Goal: Information Seeking & Learning: Learn about a topic

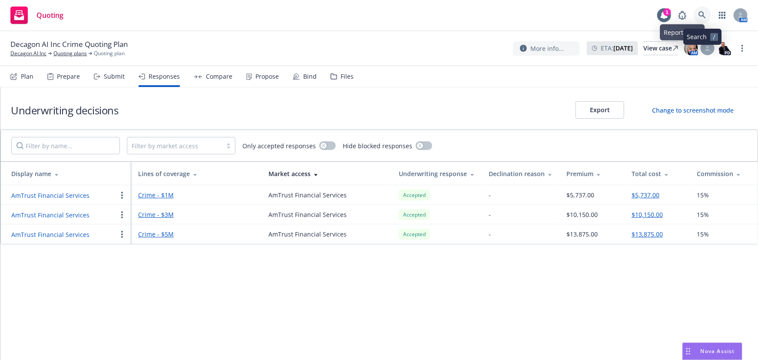
click at [698, 13] on icon at bounding box center [702, 15] width 8 height 8
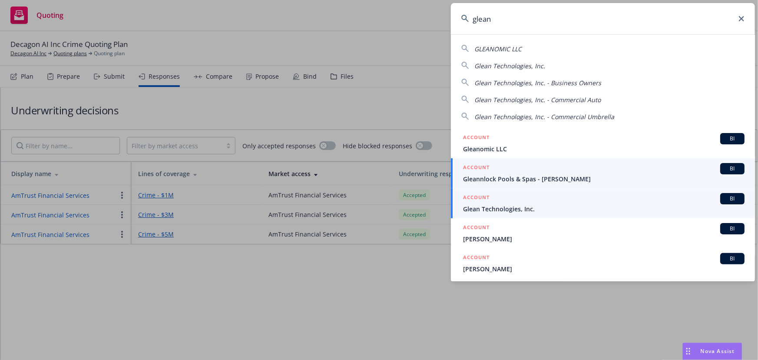
type input "glean"
click at [513, 204] on span "Glean Technologies, Inc." at bounding box center [603, 208] width 281 height 9
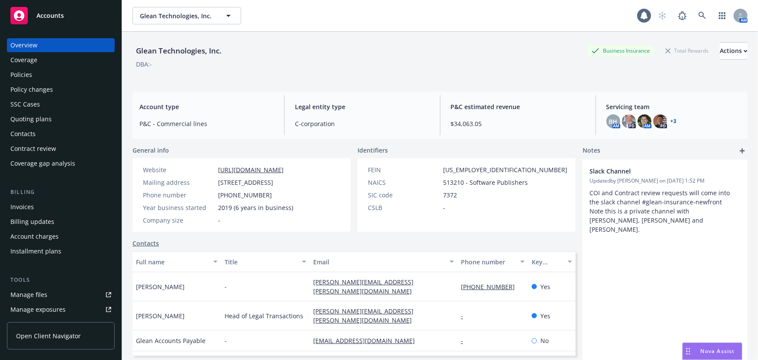
click at [40, 74] on div "Policies" at bounding box center [60, 75] width 101 height 14
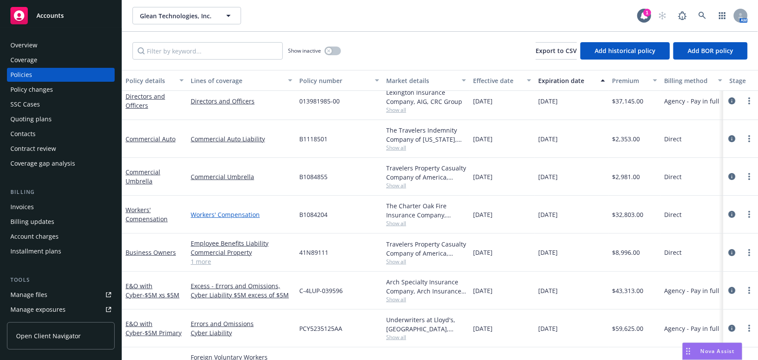
scroll to position [48, 0]
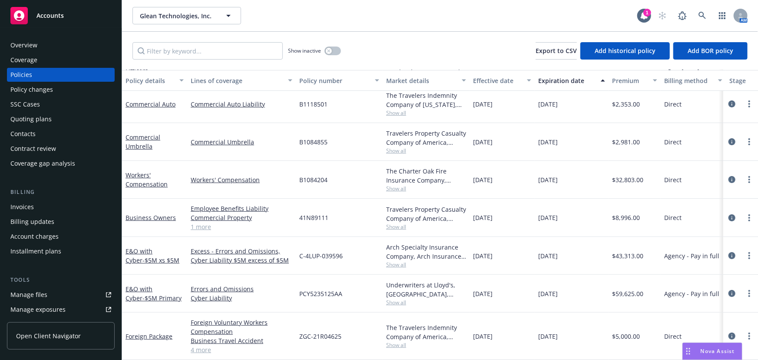
click at [65, 20] on div "Accounts" at bounding box center [60, 15] width 101 height 17
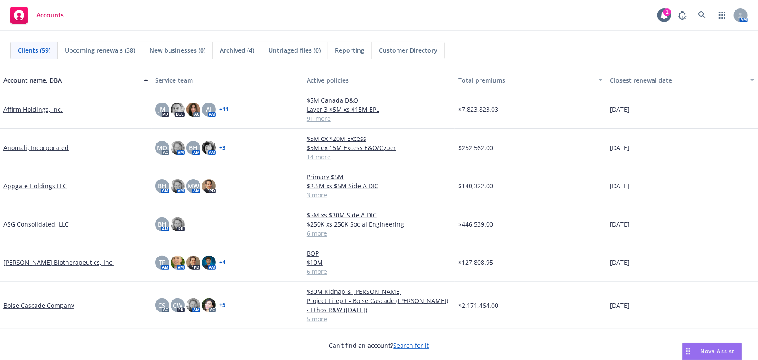
click at [355, 53] on span "Reporting" at bounding box center [350, 50] width 30 height 9
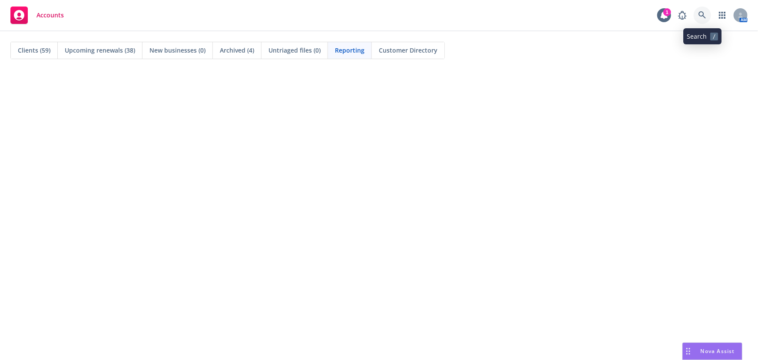
click at [705, 19] on link at bounding box center [702, 15] width 17 height 17
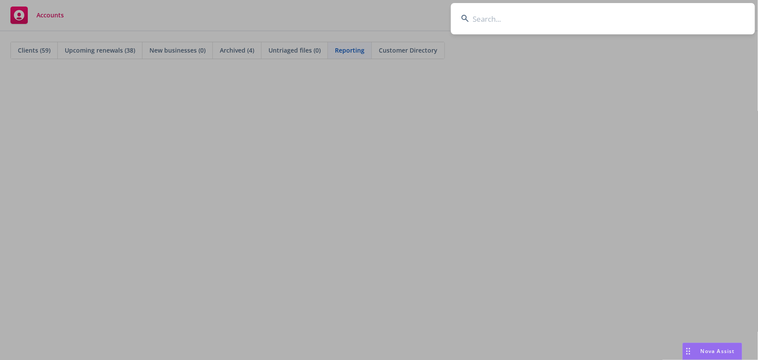
click at [705, 19] on input at bounding box center [603, 18] width 304 height 31
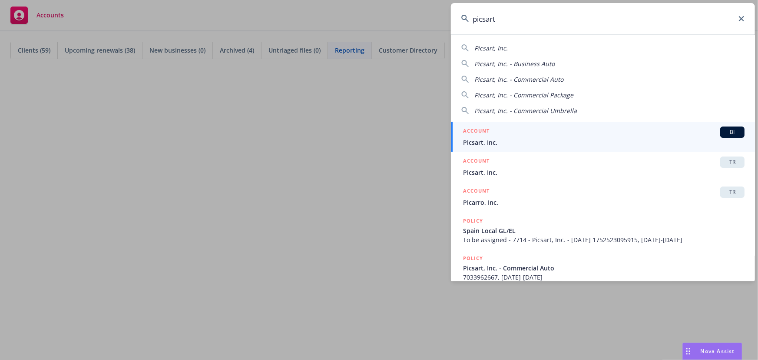
type input "picsart"
click at [651, 140] on span "Picsart, Inc." at bounding box center [603, 142] width 281 height 9
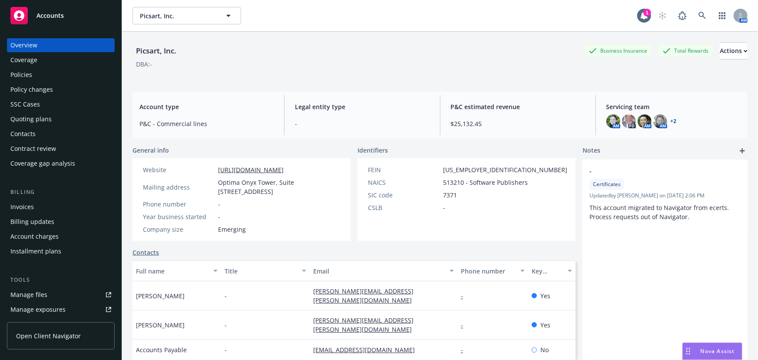
click at [51, 72] on div "Policies" at bounding box center [60, 75] width 101 height 14
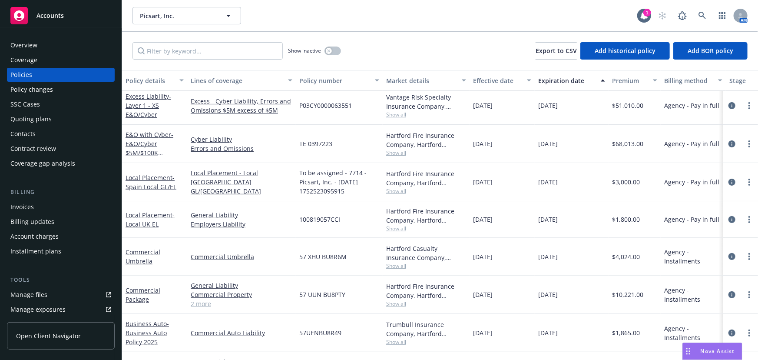
scroll to position [188, 0]
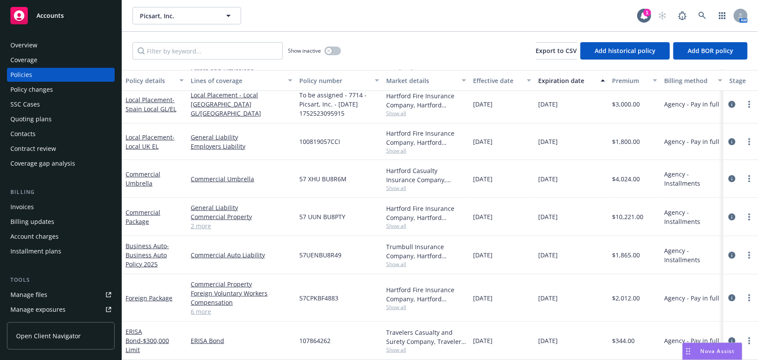
click at [78, 119] on div "Quoting plans" at bounding box center [60, 119] width 101 height 14
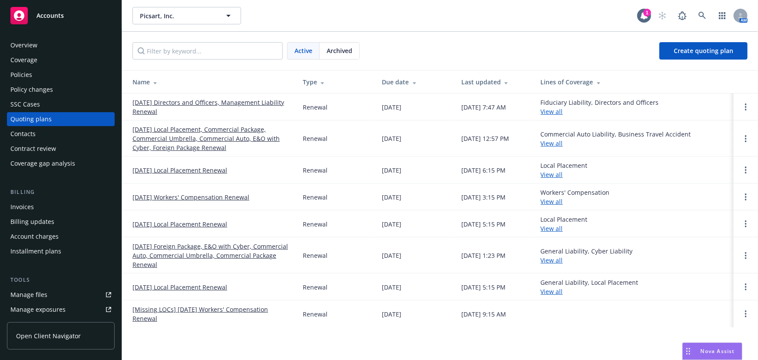
click at [263, 100] on link "[DATE] Directors and Officers, Management Liability Renewal" at bounding box center [210, 107] width 156 height 18
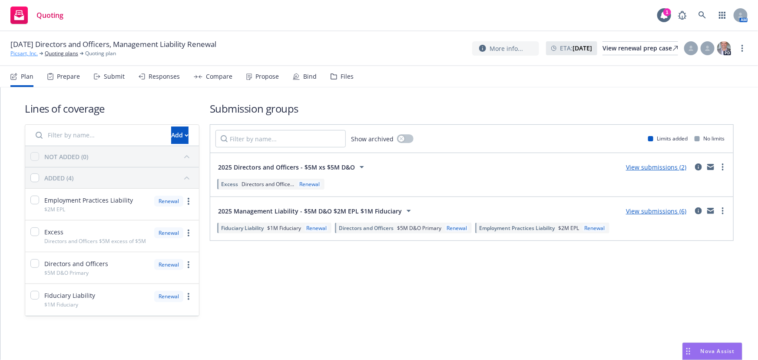
click at [26, 52] on link "Picsart, Inc." at bounding box center [23, 54] width 27 height 8
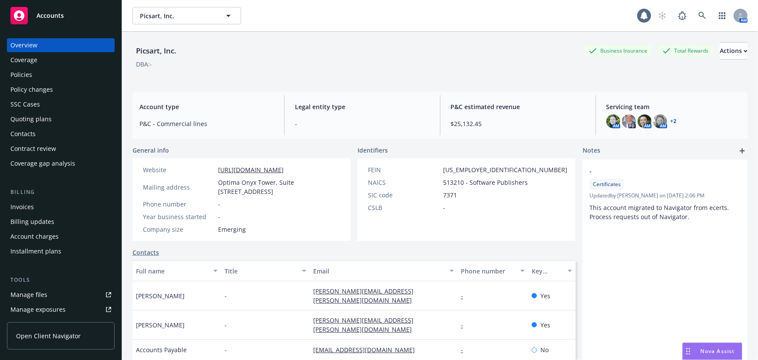
click at [56, 78] on div "Policies" at bounding box center [60, 75] width 101 height 14
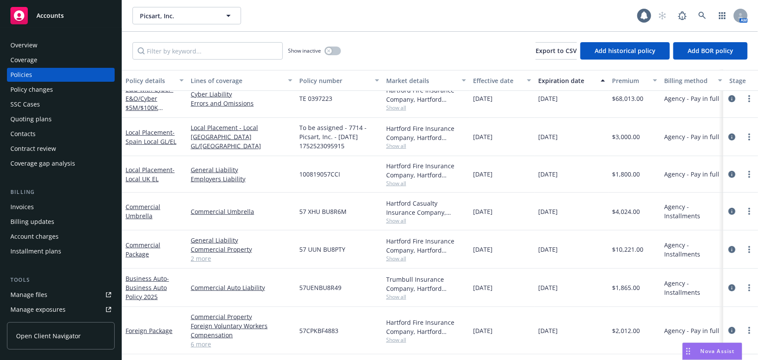
scroll to position [188, 0]
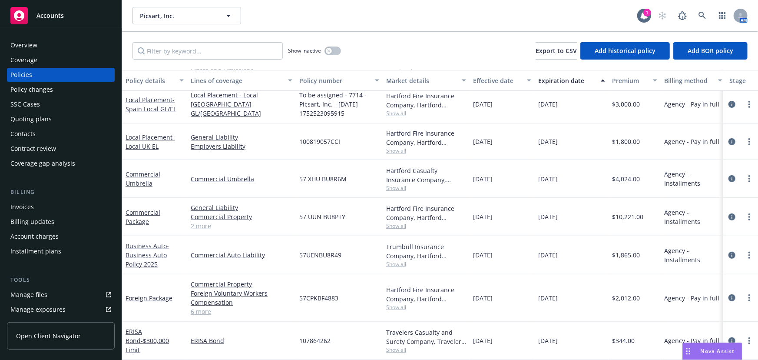
click at [72, 90] on div "Policy changes" at bounding box center [60, 90] width 101 height 14
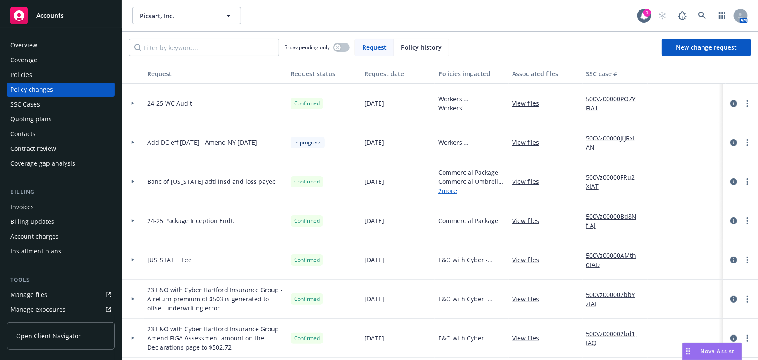
click at [79, 119] on div "Quoting plans" at bounding box center [60, 119] width 101 height 14
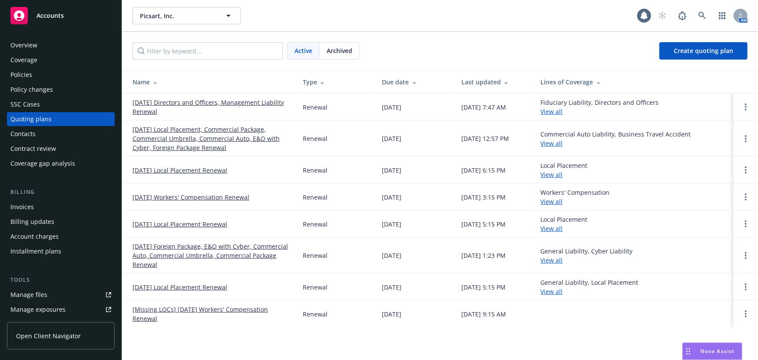
click at [243, 103] on link "07/15/25 Directors and Officers, Management Liability Renewal" at bounding box center [210, 107] width 156 height 18
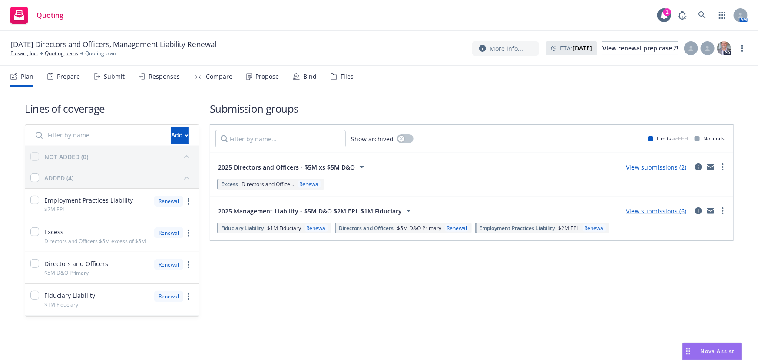
click at [305, 74] on div "Bind" at bounding box center [309, 76] width 13 height 7
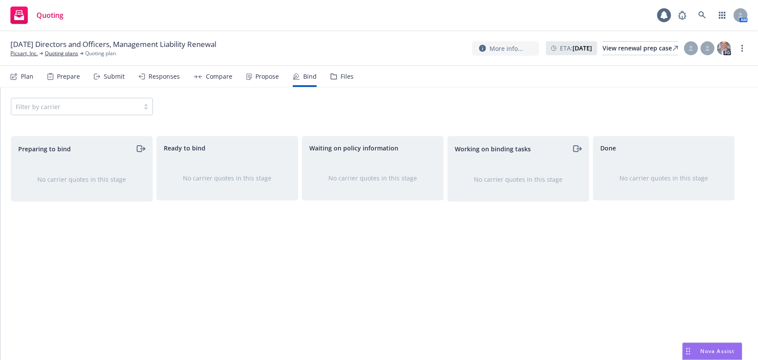
click at [341, 73] on div "Files" at bounding box center [347, 76] width 13 height 7
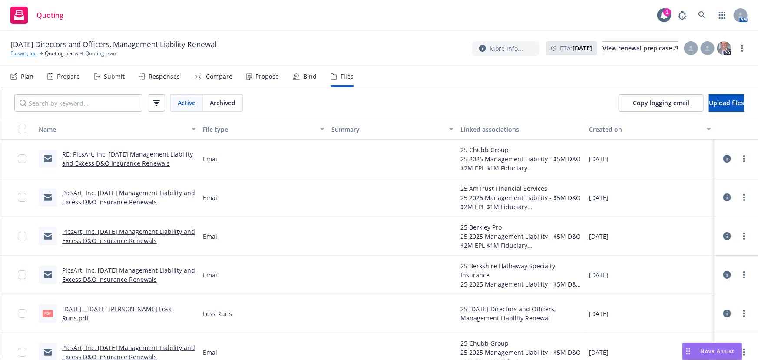
click at [25, 51] on link "Picsart, Inc." at bounding box center [23, 54] width 27 height 8
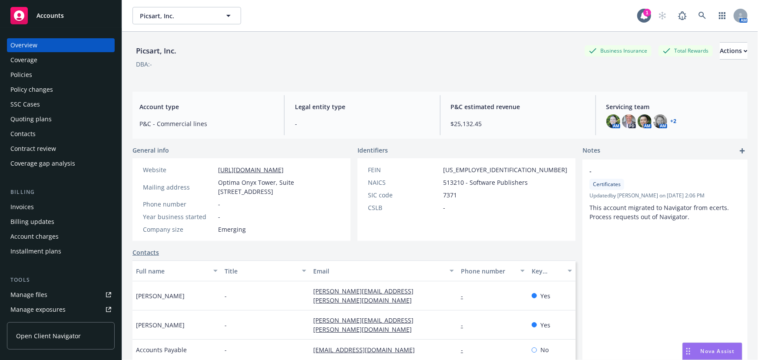
click at [72, 77] on div "Policies" at bounding box center [60, 75] width 101 height 14
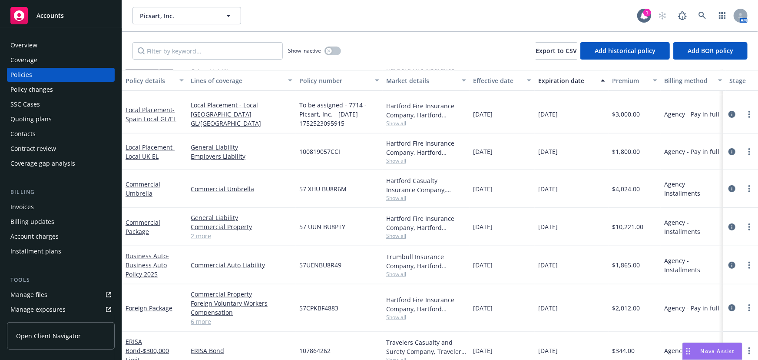
scroll to position [188, 0]
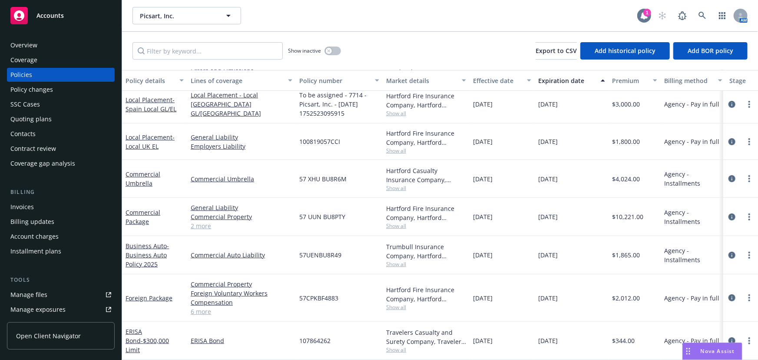
click at [648, 15] on div "1" at bounding box center [647, 13] width 8 height 8
click at [337, 51] on button "button" at bounding box center [332, 50] width 17 height 9
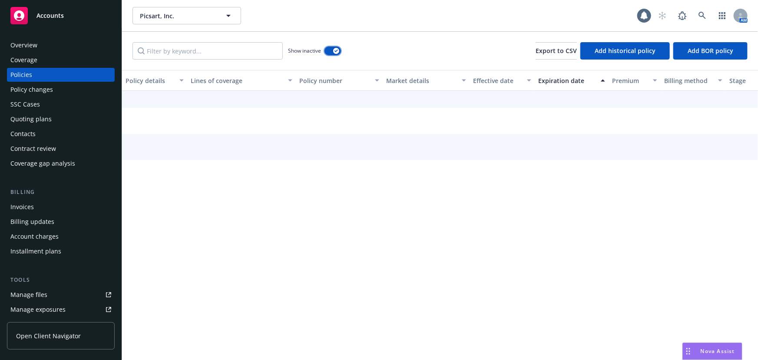
scroll to position [148, 0]
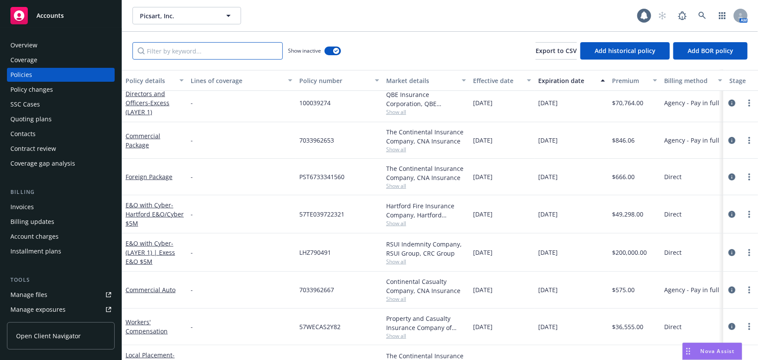
click at [215, 55] on input "Filter by keyword..." at bounding box center [207, 50] width 150 height 17
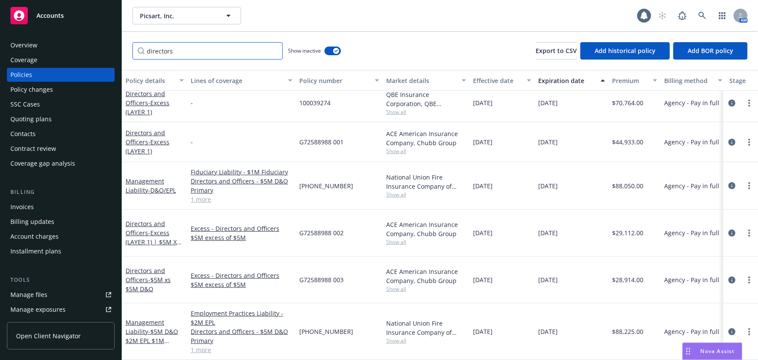
scroll to position [0, 0]
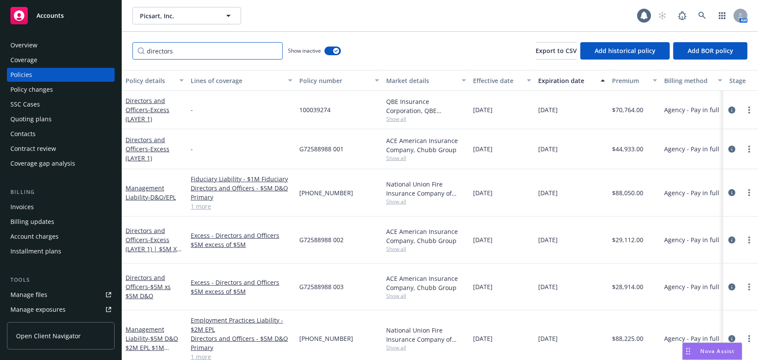
type input "directors"
click at [89, 15] on div "Accounts" at bounding box center [60, 15] width 101 height 17
